Goal: Transaction & Acquisition: Purchase product/service

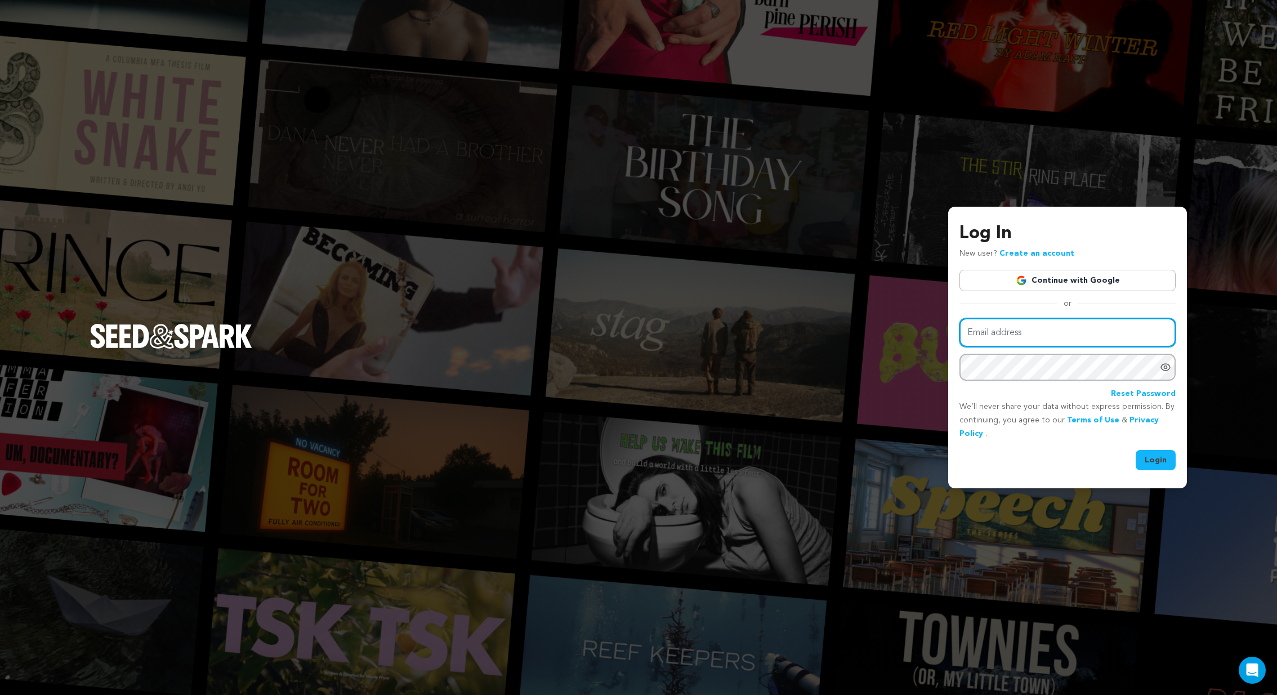
click at [981, 331] on input "Email address" at bounding box center [1067, 332] width 216 height 29
click at [1063, 277] on link "Continue with Google" at bounding box center [1067, 280] width 216 height 21
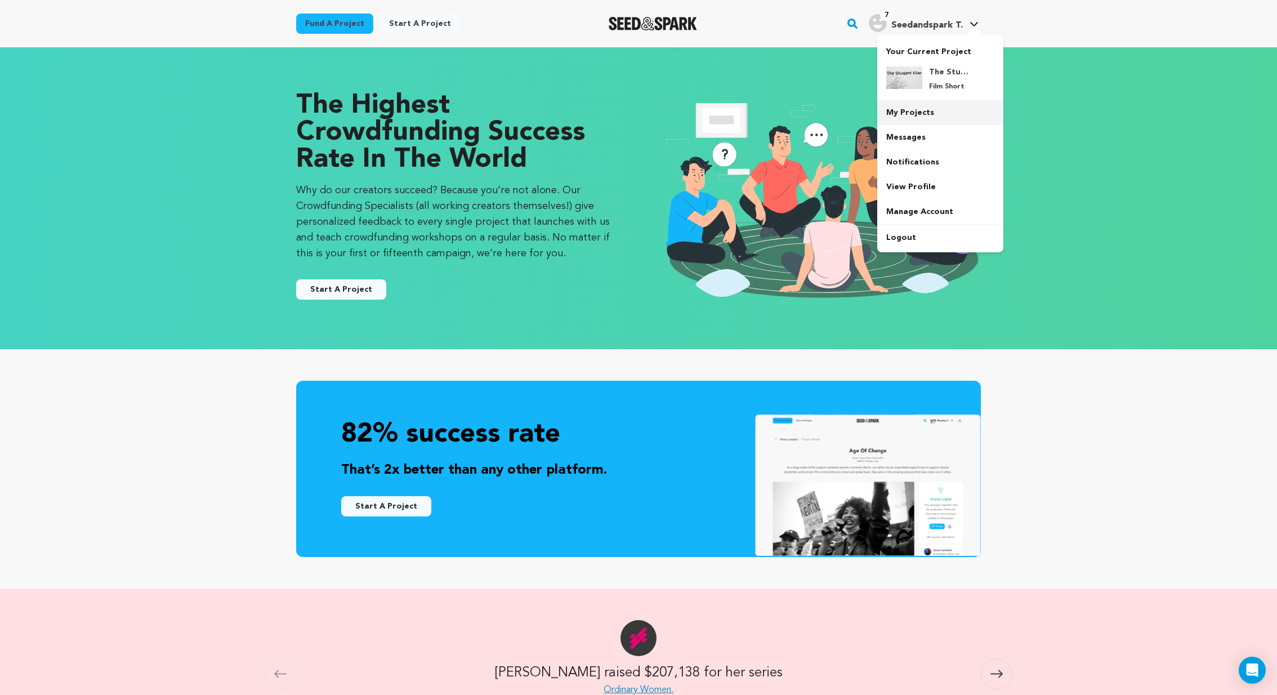
click at [887, 123] on link "My Projects" at bounding box center [940, 112] width 126 height 25
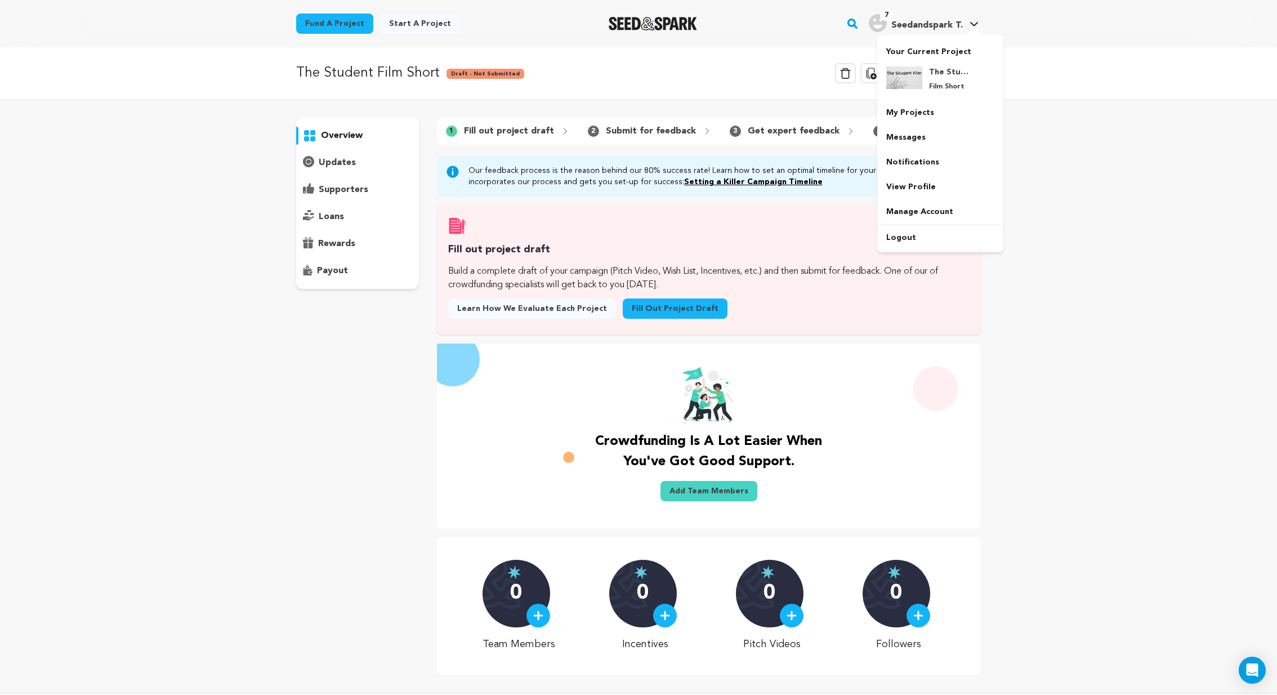
click at [936, 29] on h4 "Seedandspark T." at bounding box center [926, 26] width 71 height 14
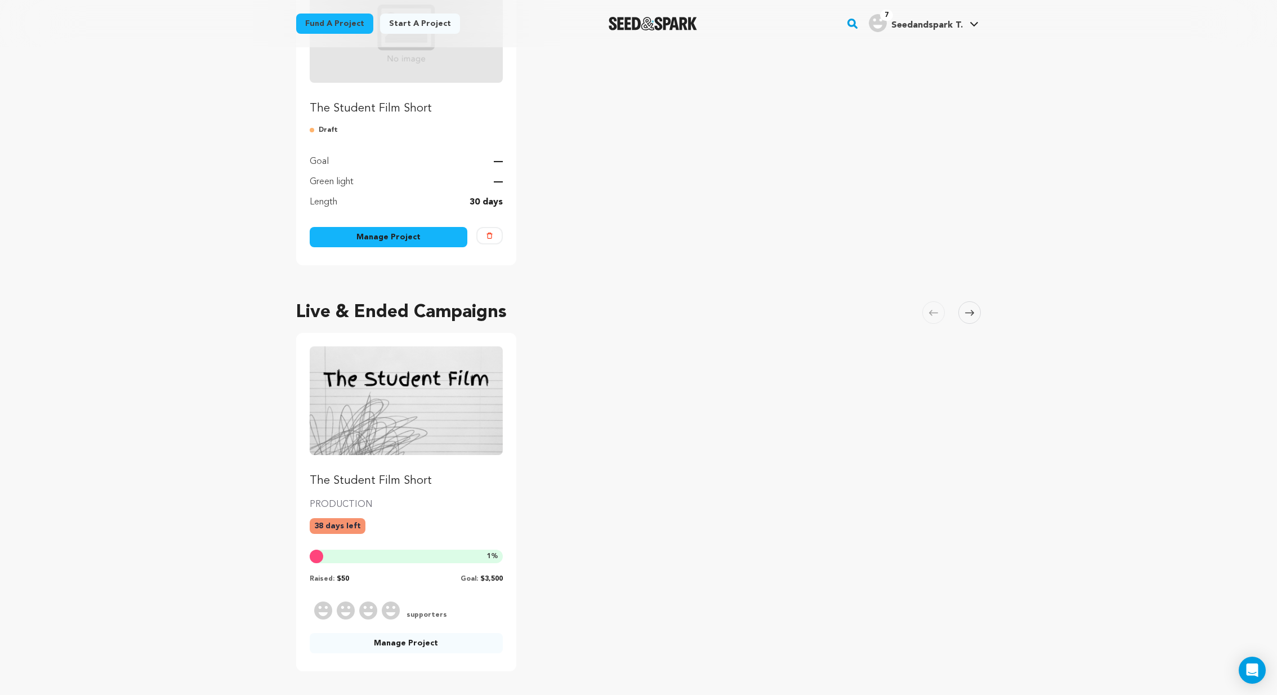
scroll to position [230, 0]
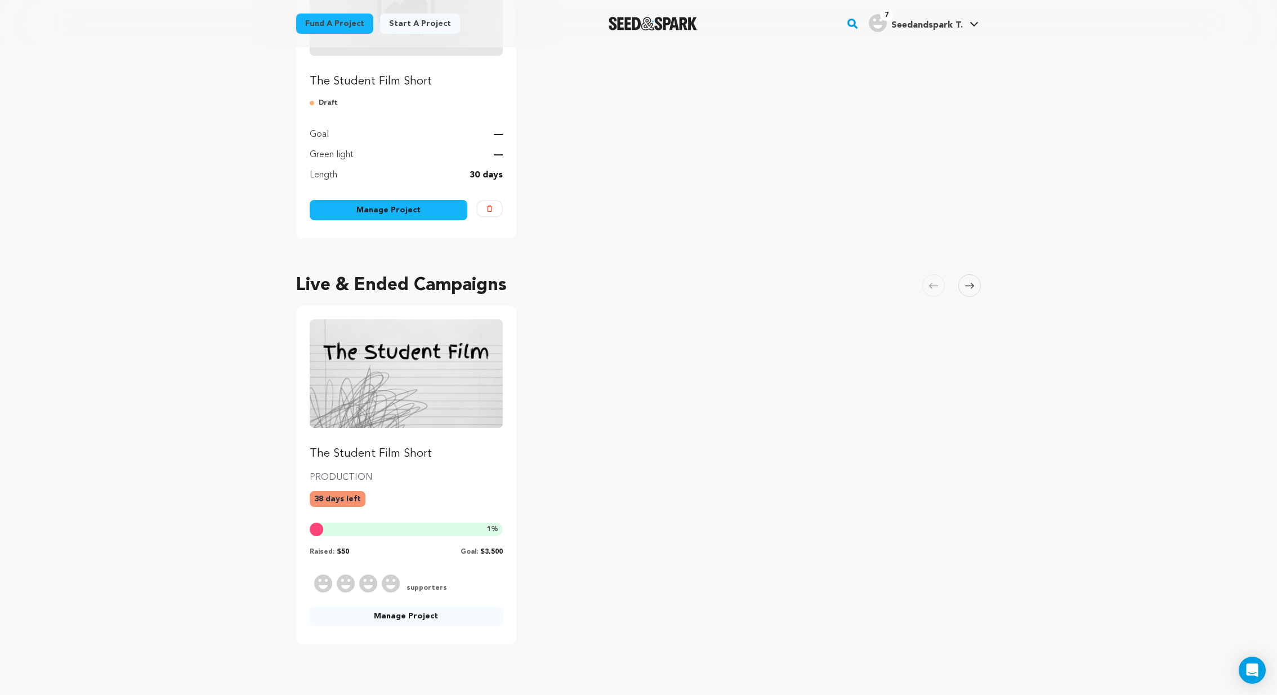
click at [459, 491] on div "38 days left" at bounding box center [406, 503] width 193 height 25
click at [391, 443] on link "The Student Film Short" at bounding box center [406, 390] width 193 height 142
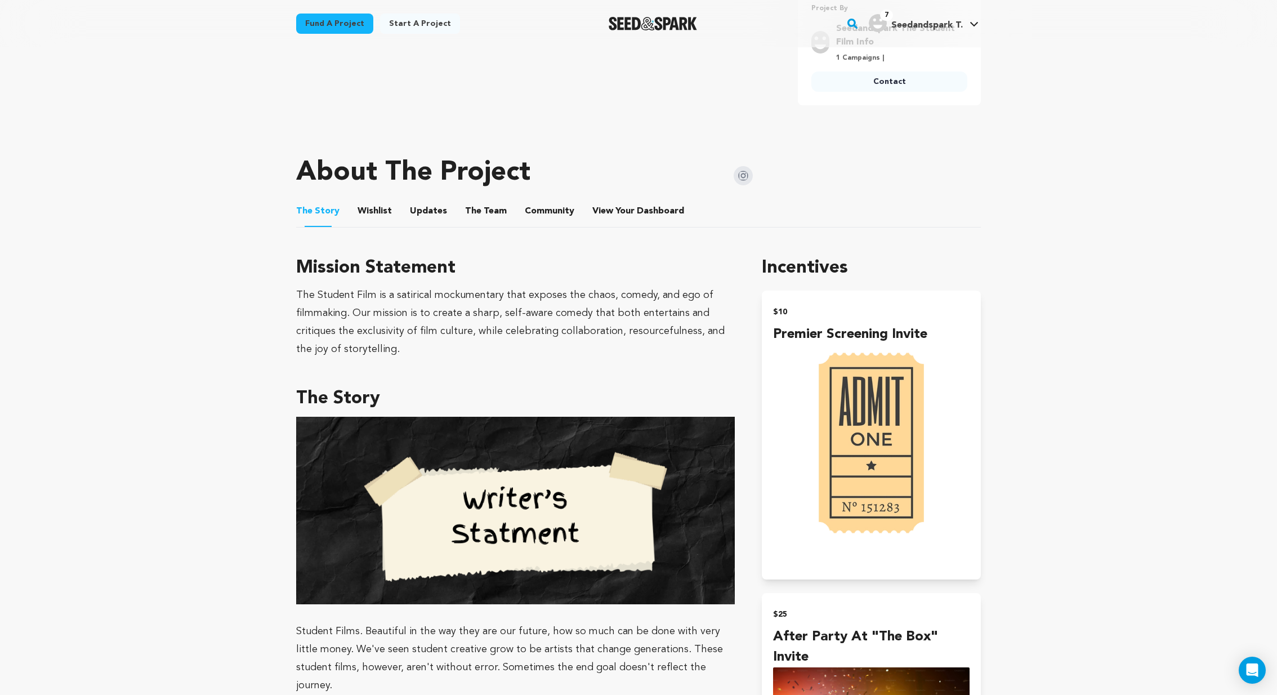
scroll to position [490, 0]
